Goal: Task Accomplishment & Management: Use online tool/utility

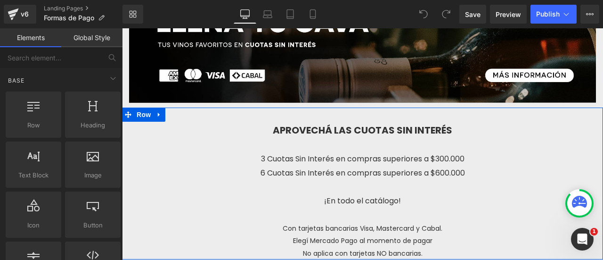
click at [307, 154] on p "3 Cuotas Sin Interés en compras superiores a $300.000" at bounding box center [362, 159] width 481 height 14
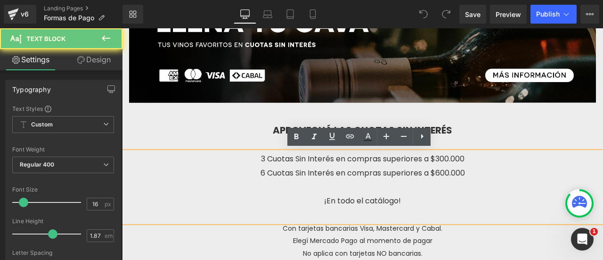
click at [254, 156] on p "3 Cuotas Sin Interés en compras superiores a $300.000" at bounding box center [362, 159] width 481 height 14
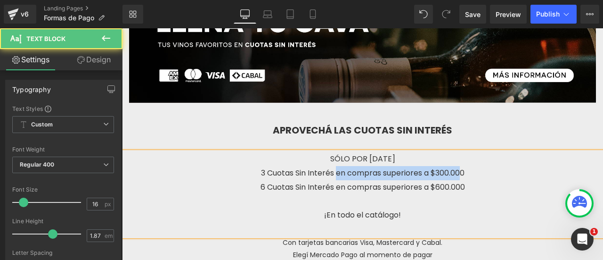
drag, startPoint x: 333, startPoint y: 171, endPoint x: 455, endPoint y: 171, distance: 122.5
click at [455, 171] on p "3 Cuotas Sin Interés en compras superiores a $300.000" at bounding box center [362, 173] width 481 height 14
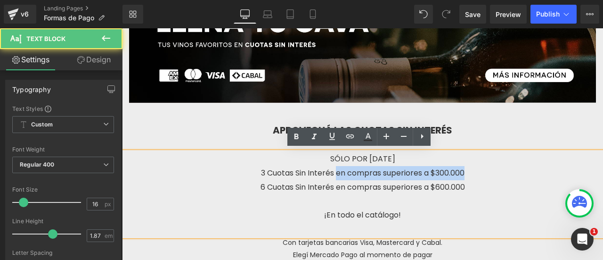
click at [464, 169] on p "3 Cuotas Sin Interés en compras superiores a $300.000" at bounding box center [362, 173] width 481 height 14
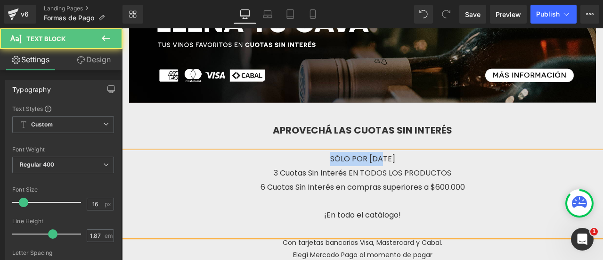
drag, startPoint x: 366, startPoint y: 160, endPoint x: 312, endPoint y: 161, distance: 53.7
click at [312, 161] on p "SÓLO POR [DATE]" at bounding box center [362, 159] width 481 height 14
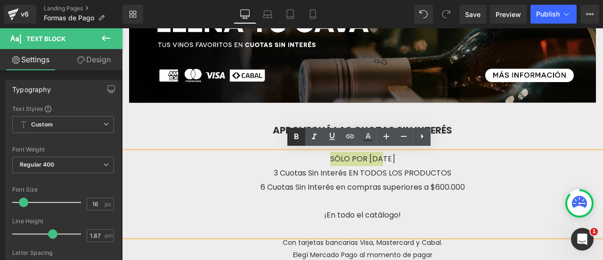
click at [296, 138] on icon at bounding box center [240, 165] width 481 height 85
drag, startPoint x: 373, startPoint y: 175, endPoint x: 332, endPoint y: 175, distance: 41.0
click at [373, 175] on p "3 Cuotas Sin Interés EN TODOS LOS PRODUCTOS" at bounding box center [362, 173] width 481 height 14
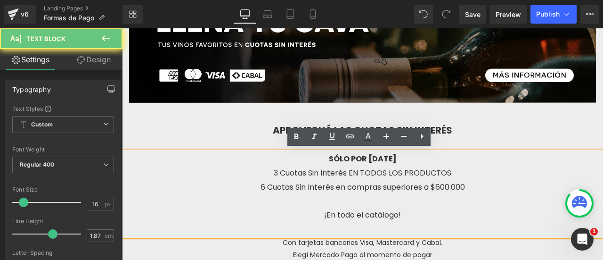
drag, startPoint x: 252, startPoint y: 179, endPoint x: 302, endPoint y: 181, distance: 49.5
click at [252, 180] on p "6 Cuotas Sin Interés en compras superiores a $600.000" at bounding box center [362, 187] width 481 height 14
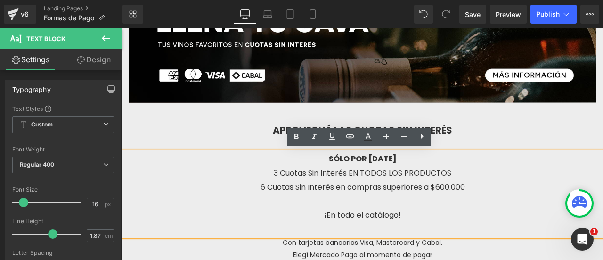
click at [456, 213] on p "¡En todo el catálogo!" at bounding box center [362, 215] width 481 height 14
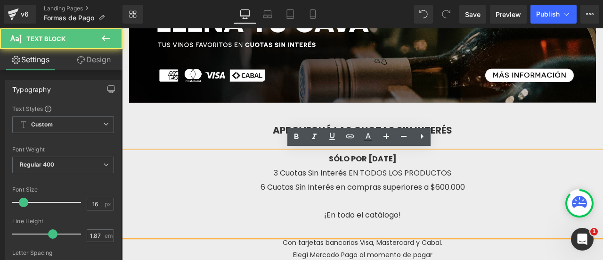
click at [486, 175] on p "3 Cuotas Sin Interés EN TODOS LOS PRODUCTOS" at bounding box center [362, 173] width 481 height 14
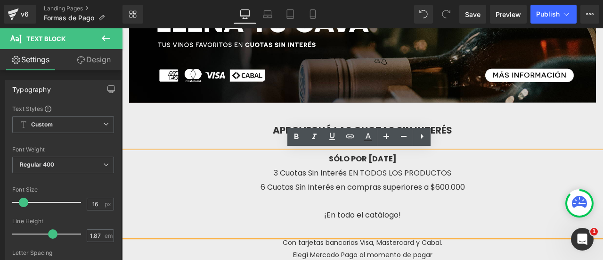
click at [440, 215] on p "¡En todo el catálogo!" at bounding box center [362, 215] width 481 height 14
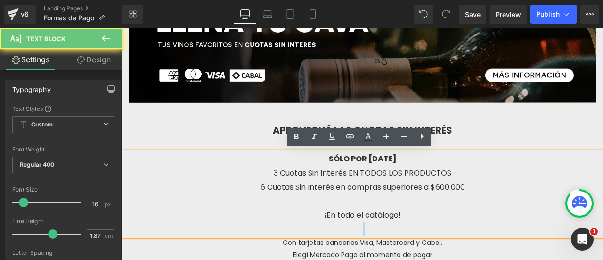
click at [440, 215] on p "¡En todo el catálogo!" at bounding box center [362, 215] width 481 height 14
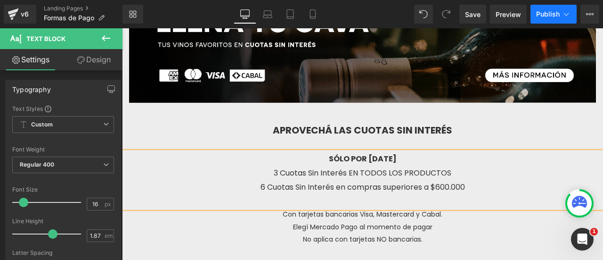
click at [550, 17] on span "Publish" at bounding box center [548, 14] width 24 height 8
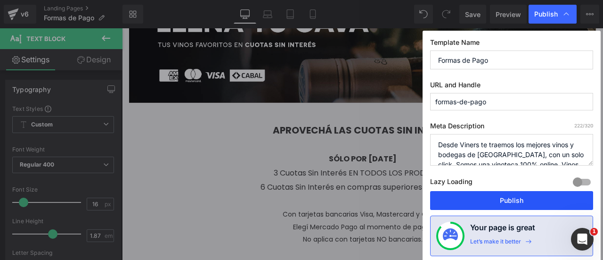
drag, startPoint x: 527, startPoint y: 196, endPoint x: 391, endPoint y: 168, distance: 138.2
click at [0, 0] on button "Publish" at bounding box center [0, 0] width 0 height 0
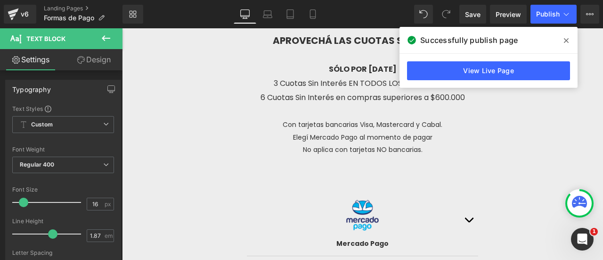
scroll to position [283, 0]
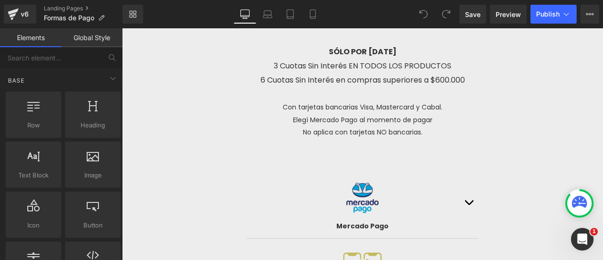
scroll to position [236, 0]
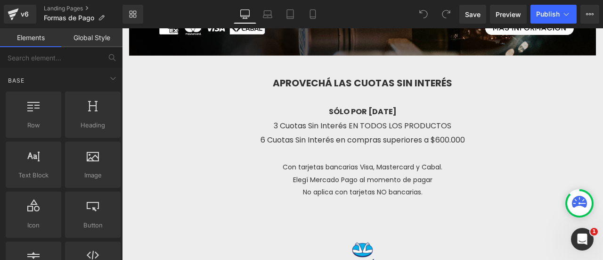
click at [347, 142] on p "6 Cuotas Sin Interés en compras superiores a $600.000" at bounding box center [362, 140] width 481 height 14
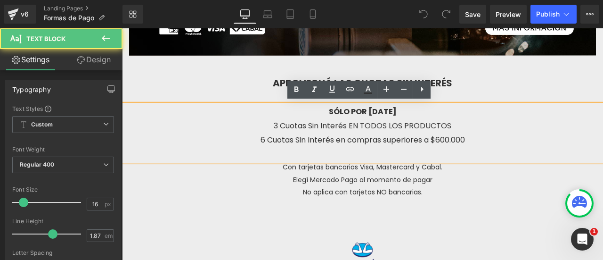
click at [321, 166] on span "Con tarjetas bancarias Visa, Mastercard y Cabal." at bounding box center [363, 166] width 160 height 9
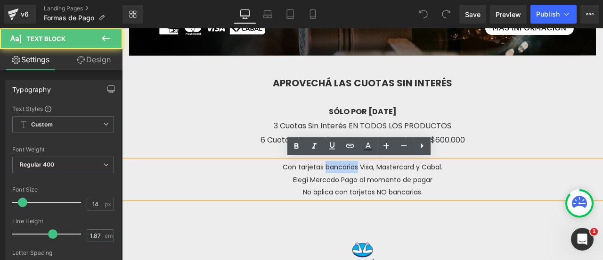
click at [320, 166] on span "Con tarjetas bancarias Visa, Mastercard y Cabal." at bounding box center [363, 166] width 160 height 9
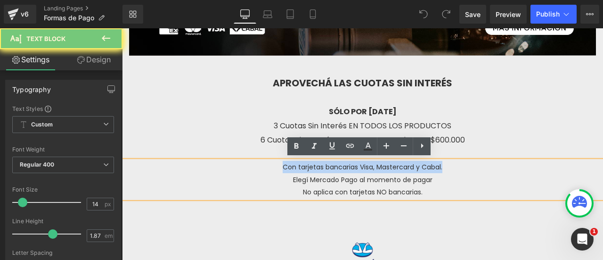
click at [320, 166] on span "Con tarjetas bancarias Visa, Mastercard y Cabal." at bounding box center [363, 166] width 160 height 9
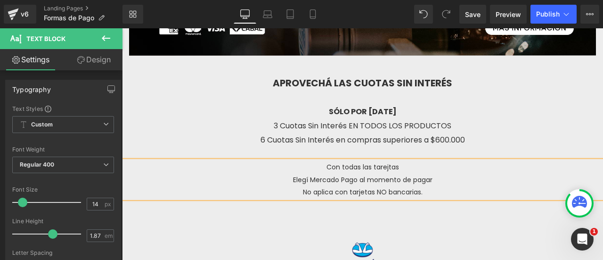
click at [332, 194] on span "No aplica con tarjetas NO bancarias." at bounding box center [363, 191] width 120 height 9
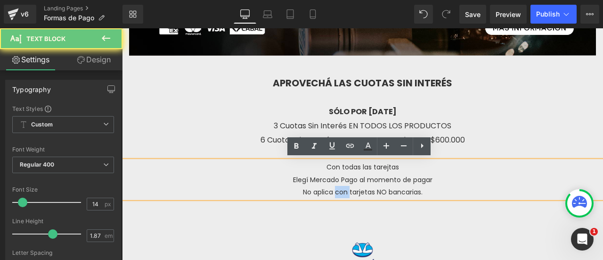
click at [332, 194] on span "No aplica con tarjetas NO bancarias." at bounding box center [363, 191] width 120 height 9
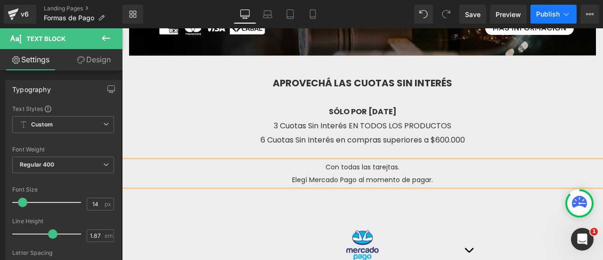
click at [561, 12] on button "Publish" at bounding box center [553, 14] width 46 height 19
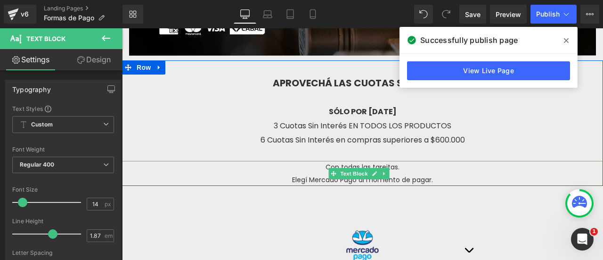
click at [391, 165] on span "Con todas las tarejtas." at bounding box center [363, 166] width 74 height 9
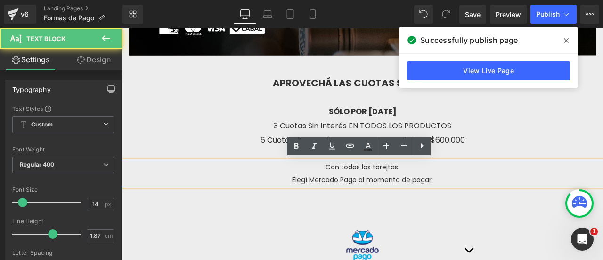
click at [383, 165] on span "Con todas las tarejtas." at bounding box center [363, 166] width 74 height 9
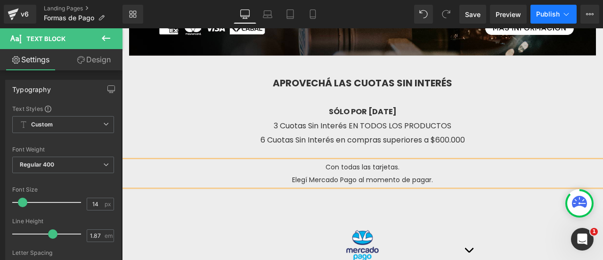
click at [556, 12] on span "Publish" at bounding box center [548, 14] width 24 height 8
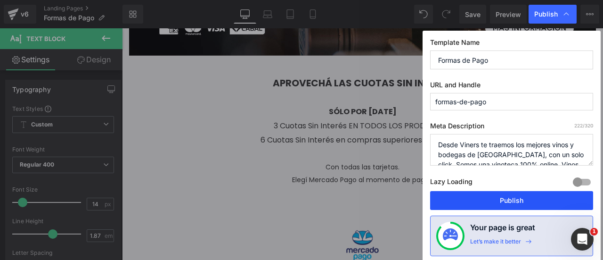
click at [0, 0] on button "Publish" at bounding box center [0, 0] width 0 height 0
